Goal: Check status

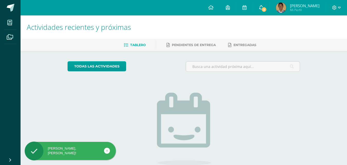
click at [270, 13] on link "2" at bounding box center [261, 7] width 16 height 15
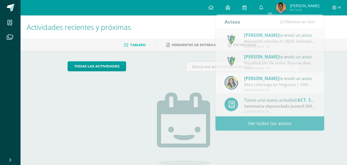
click at [337, 52] on div "Actividades recientes y próximas Tablero Pendientes de entrega Entregadas todas…" at bounding box center [184, 112] width 327 height 194
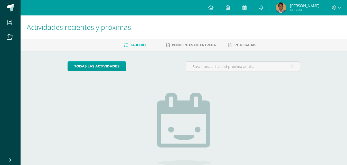
click at [286, 8] on img at bounding box center [281, 8] width 10 height 10
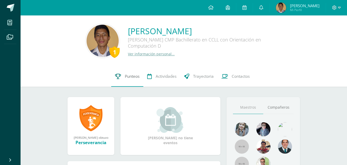
click at [115, 82] on link "Punteos" at bounding box center [127, 76] width 32 height 21
